Goal: Navigation & Orientation: Find specific page/section

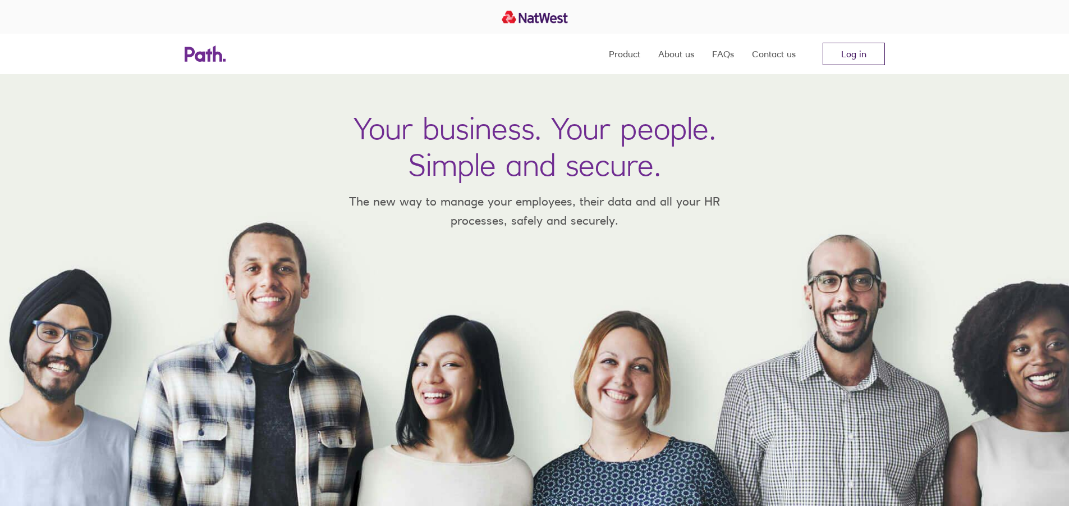
click at [866, 53] on link "Log in" at bounding box center [854, 54] width 62 height 22
click at [848, 51] on link "Log in" at bounding box center [854, 54] width 62 height 22
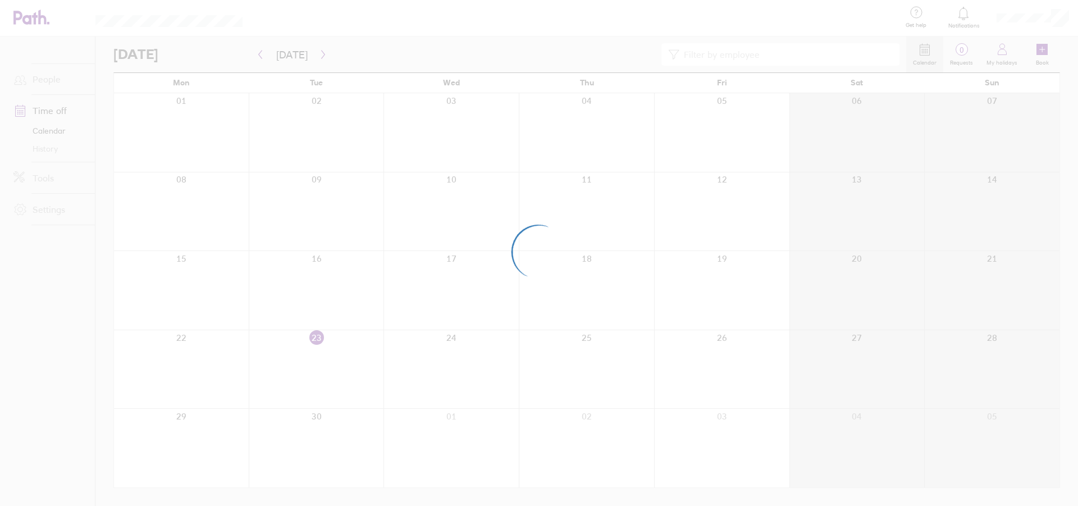
click at [1057, 21] on div at bounding box center [539, 253] width 1078 height 506
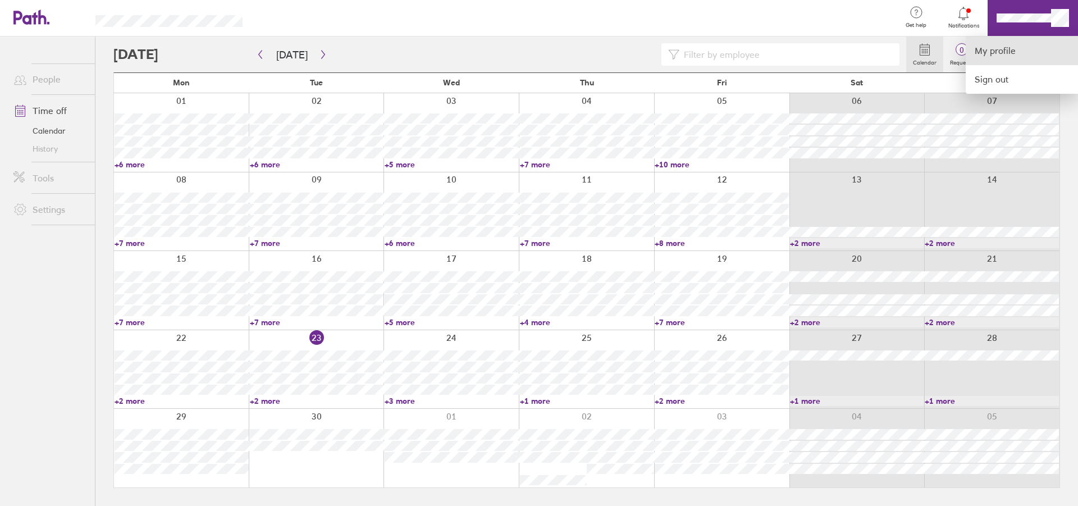
click at [1017, 55] on link "My profile" at bounding box center [1021, 50] width 112 height 29
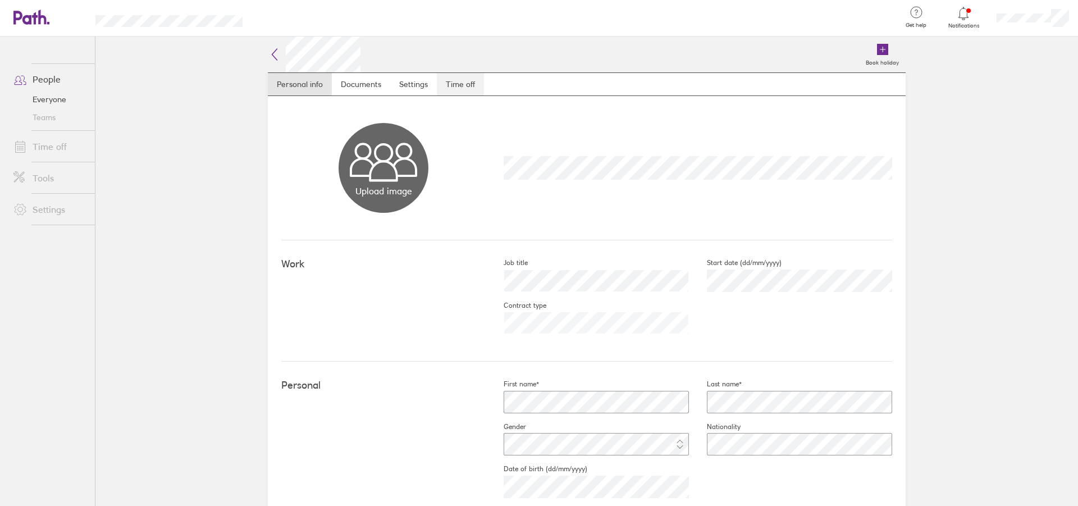
click at [462, 84] on link "Time off" at bounding box center [460, 84] width 47 height 22
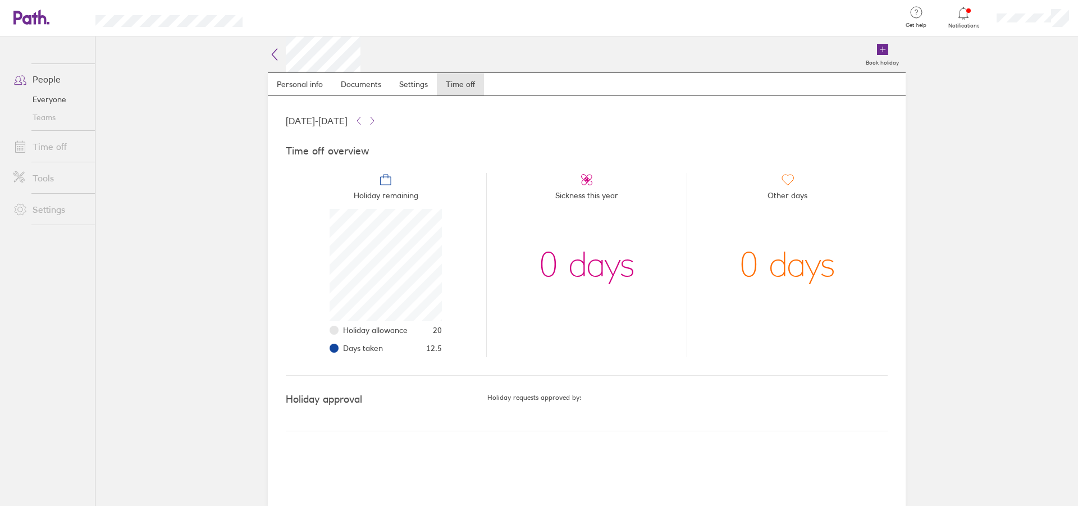
scroll to position [112, 112]
